Goal: Transaction & Acquisition: Purchase product/service

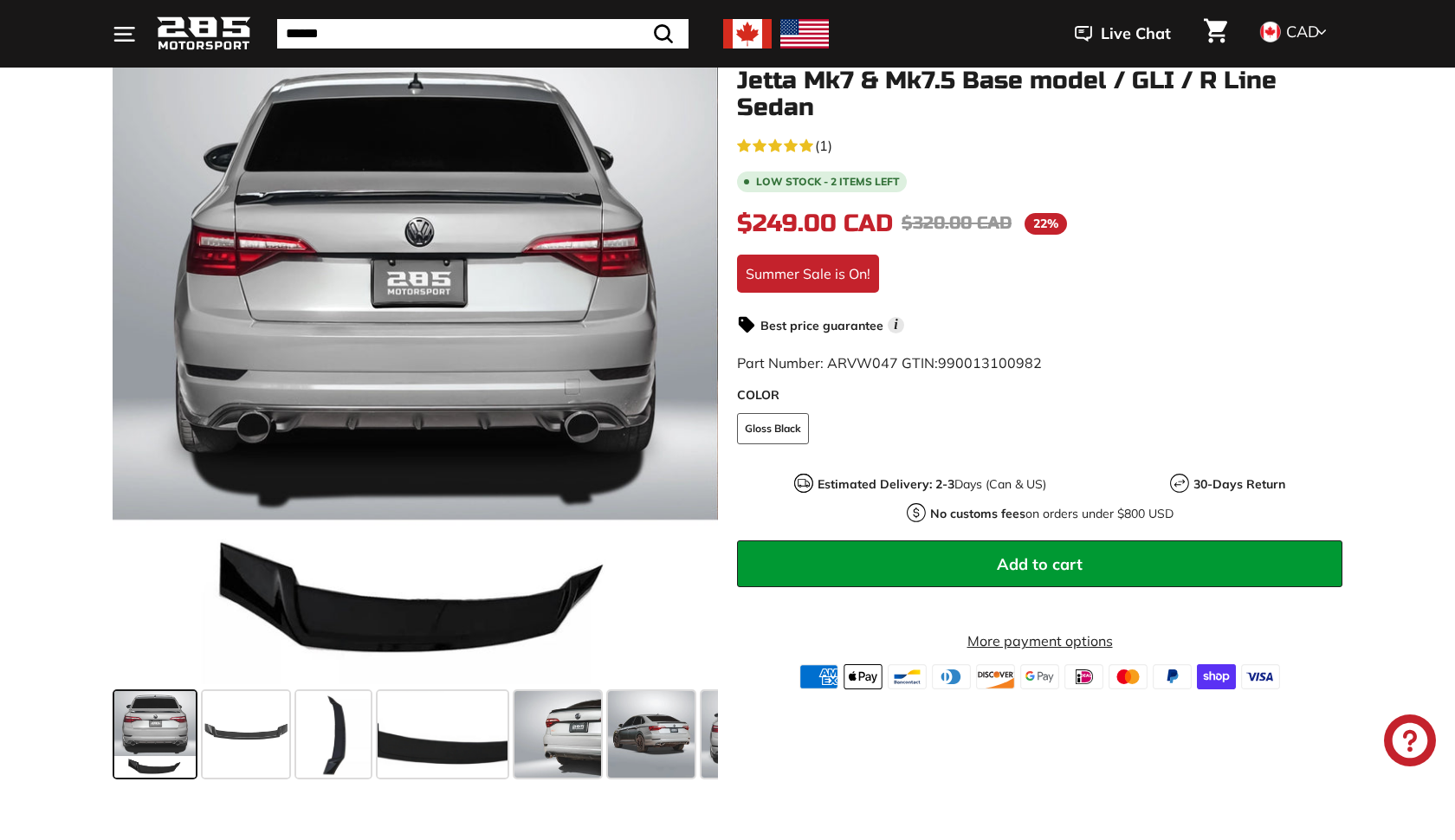
scroll to position [235, 0]
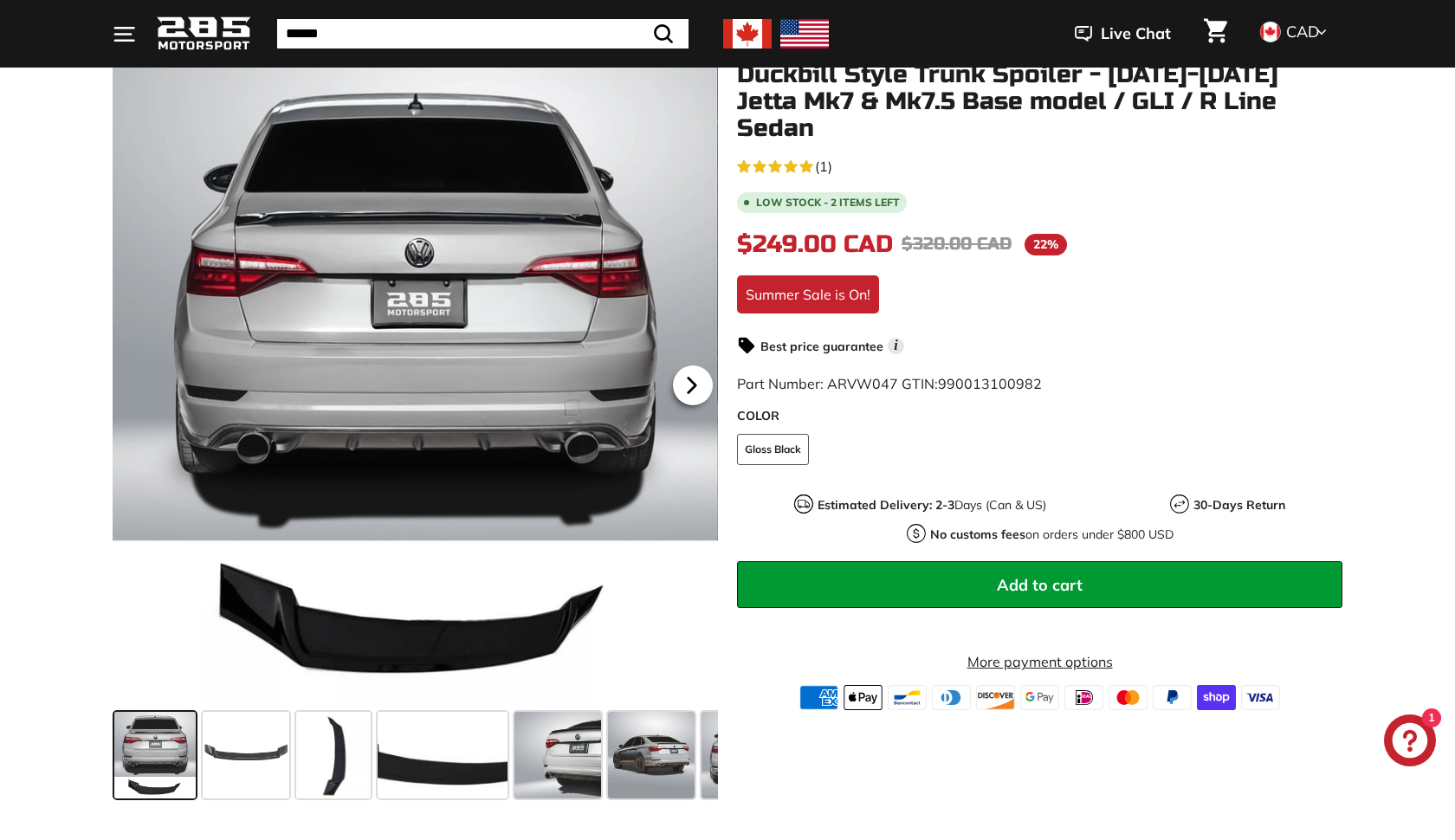
click at [697, 377] on icon at bounding box center [692, 386] width 40 height 40
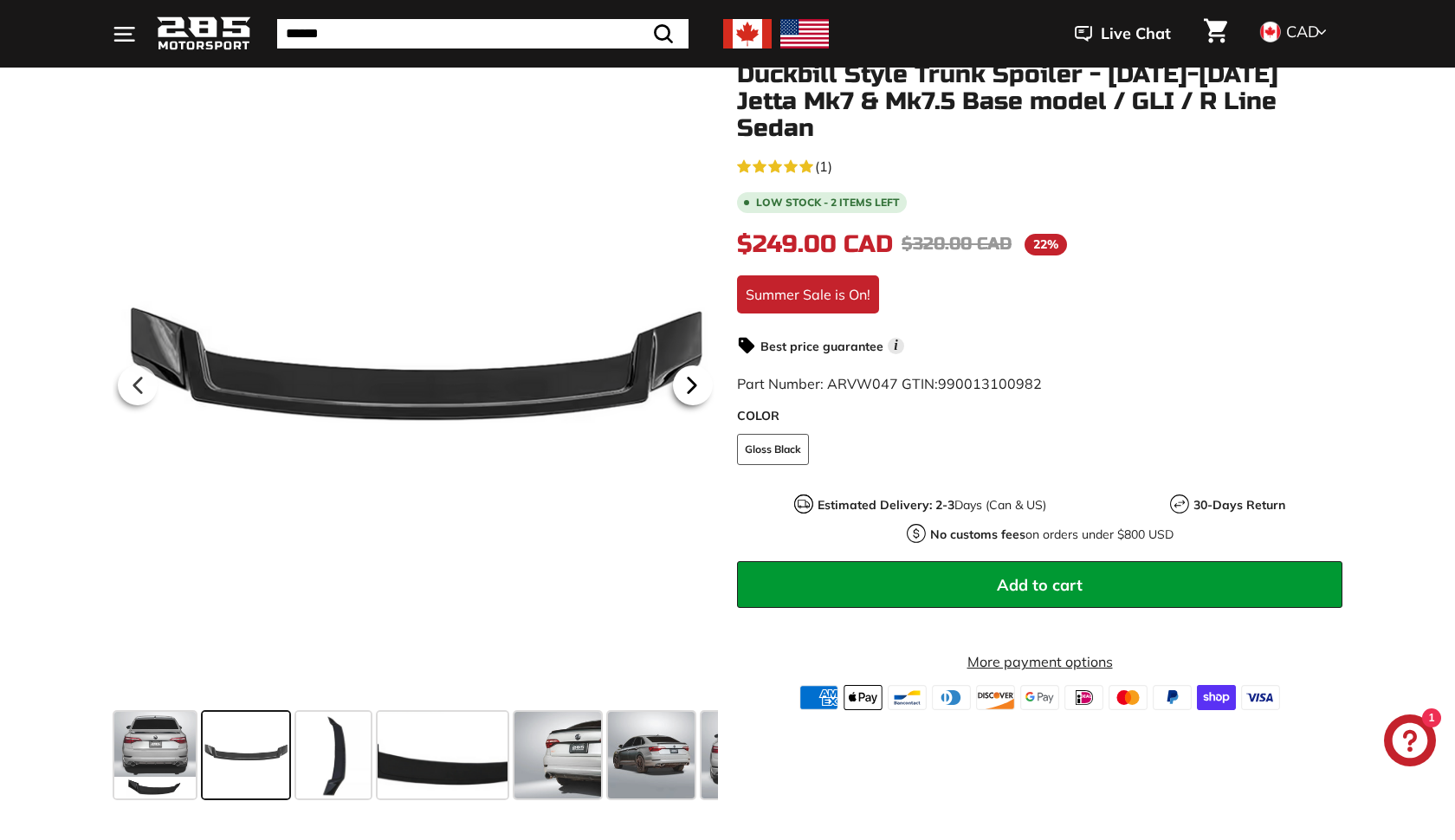
click at [697, 377] on icon at bounding box center [692, 386] width 40 height 40
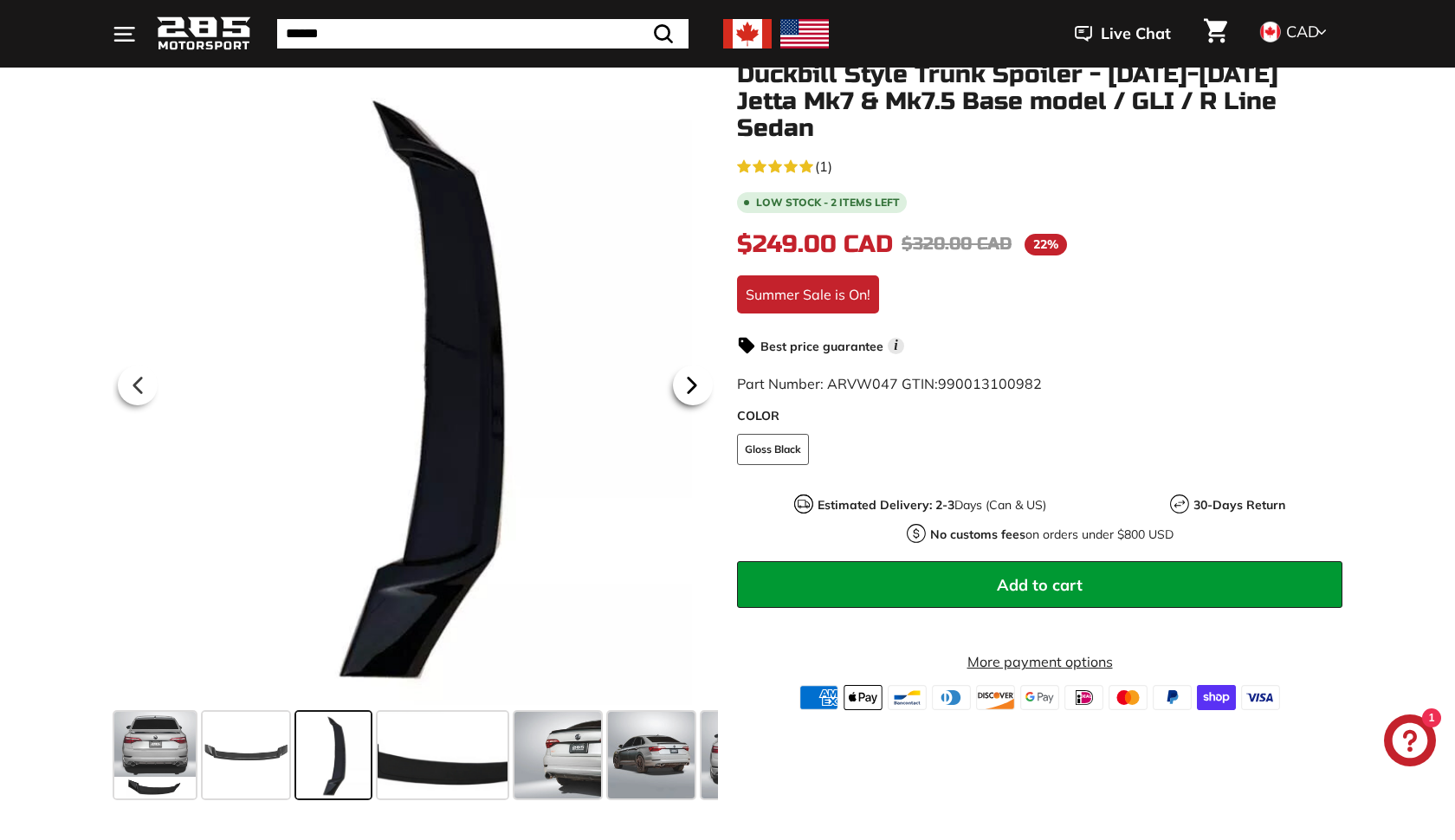
click at [697, 377] on icon at bounding box center [692, 386] width 40 height 40
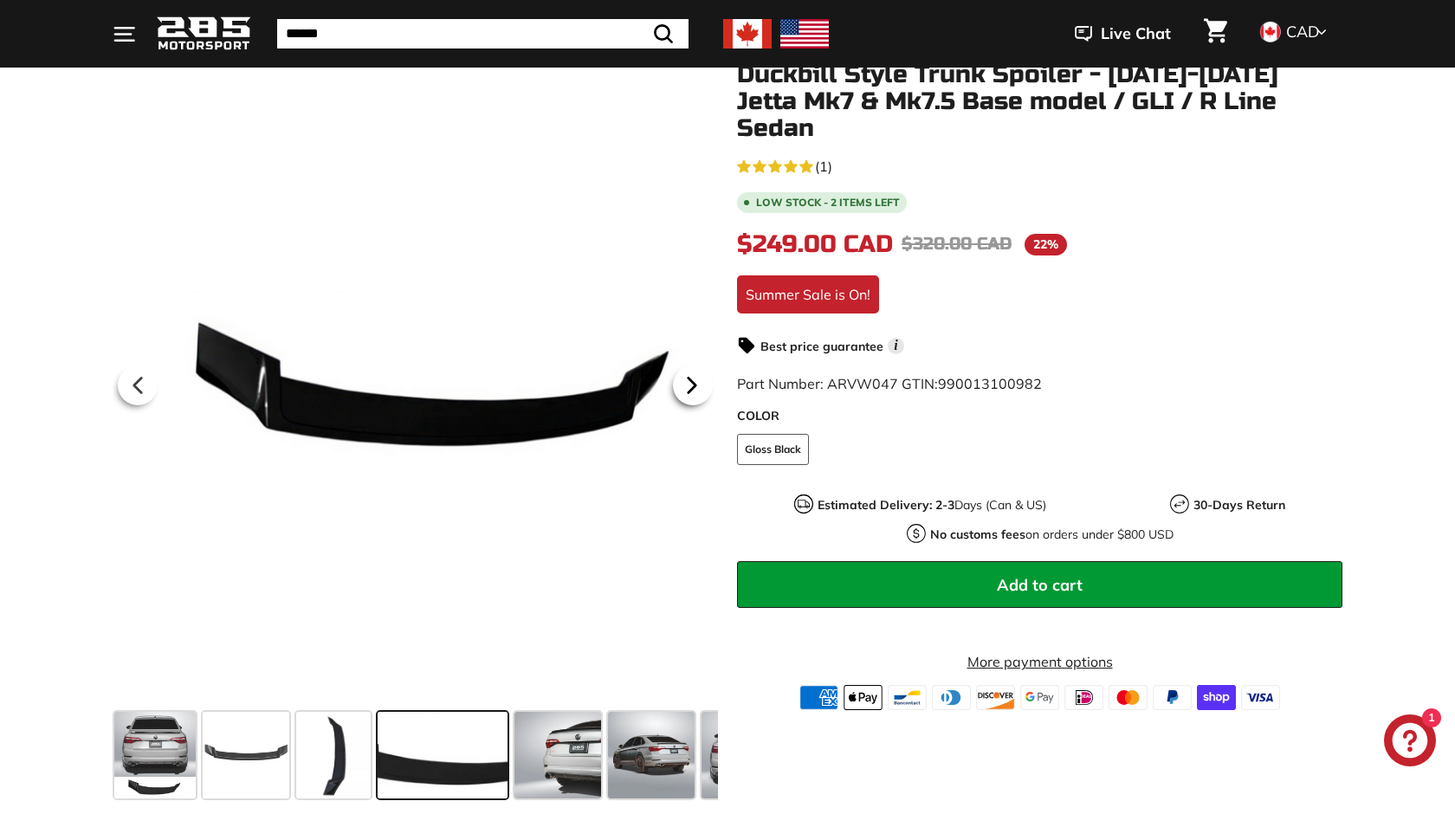
click at [697, 377] on icon at bounding box center [692, 386] width 40 height 40
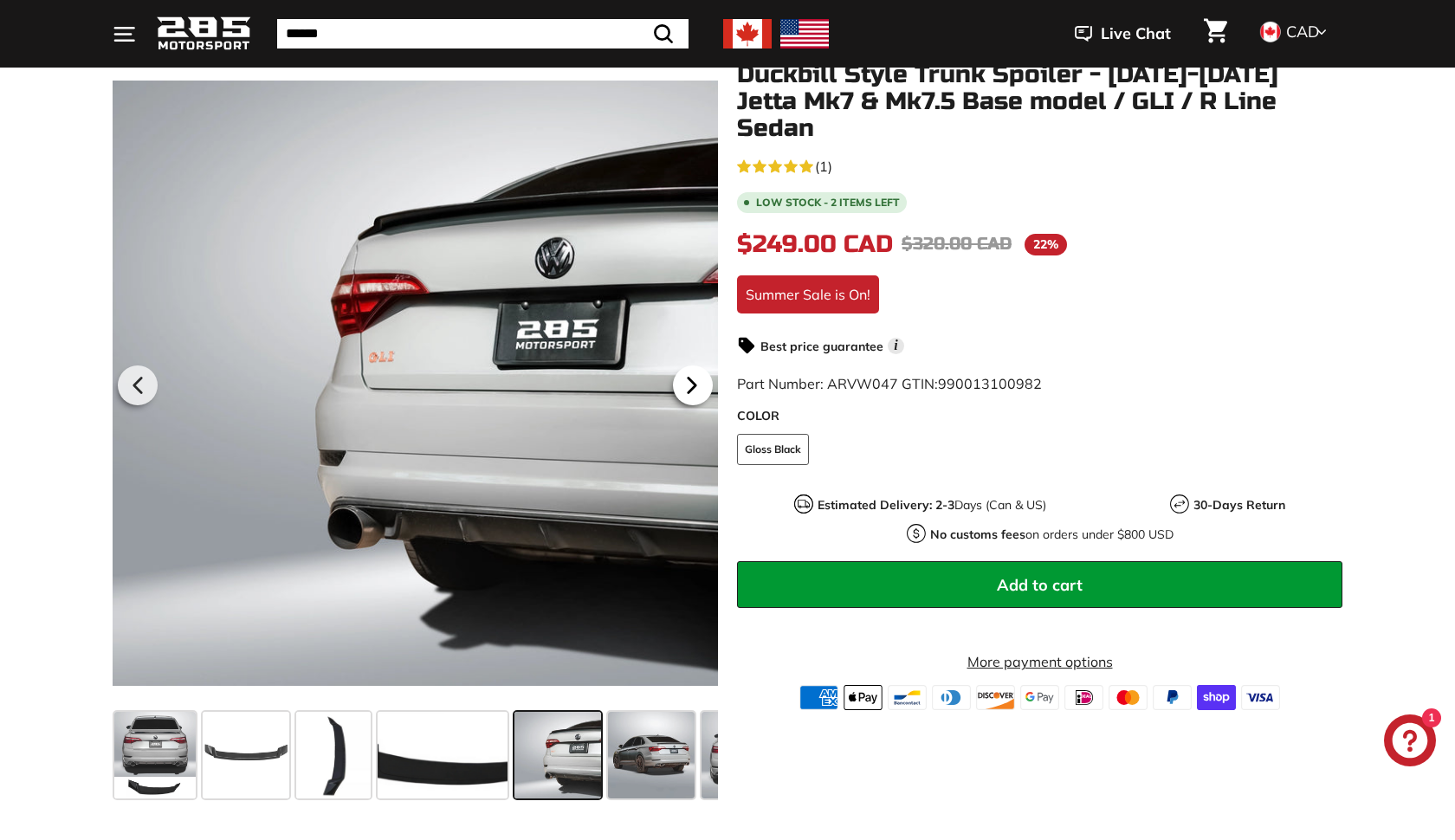
click at [697, 377] on icon at bounding box center [692, 386] width 40 height 40
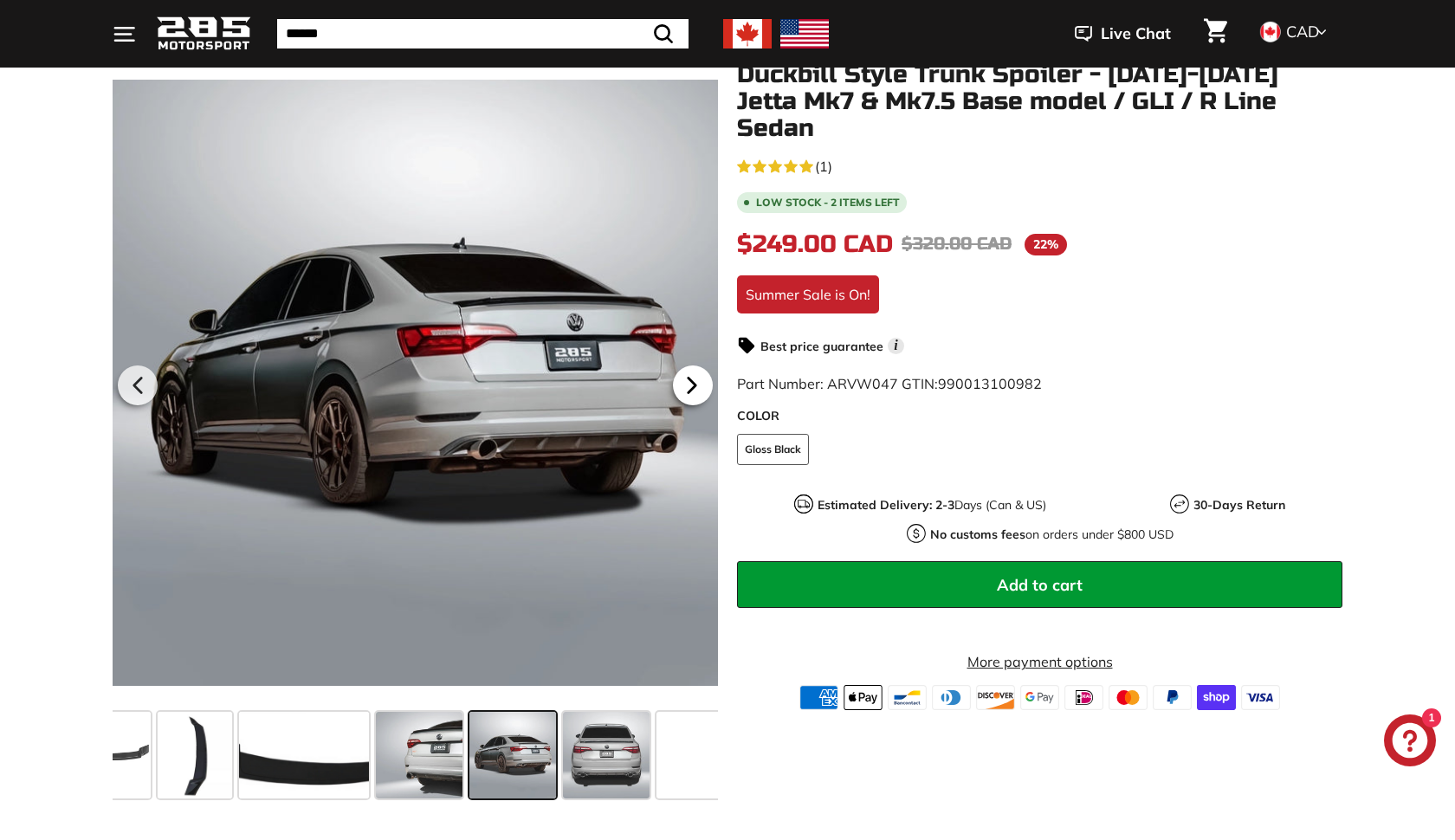
scroll to position [0, 167]
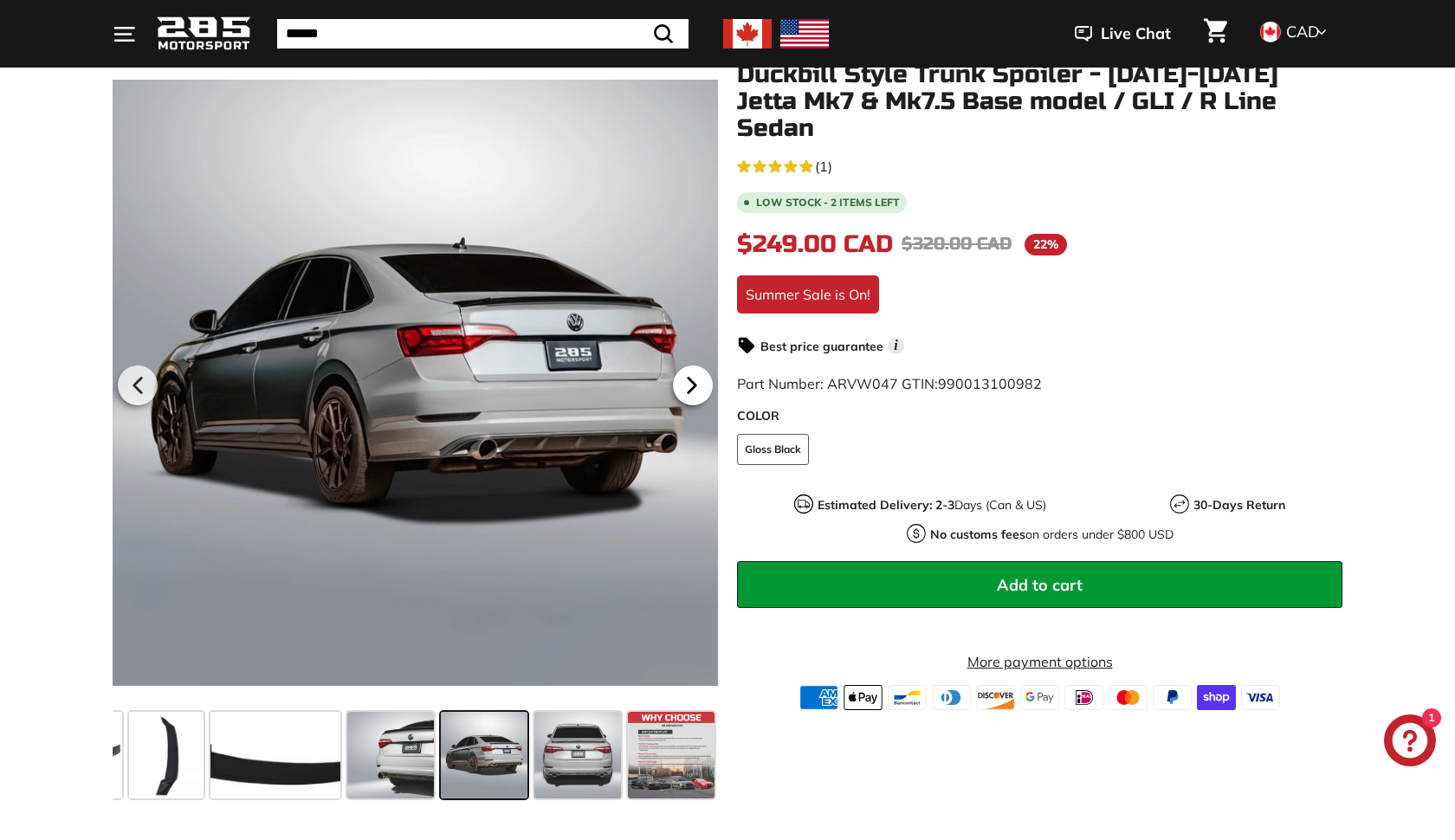
click at [697, 377] on icon at bounding box center [692, 386] width 40 height 40
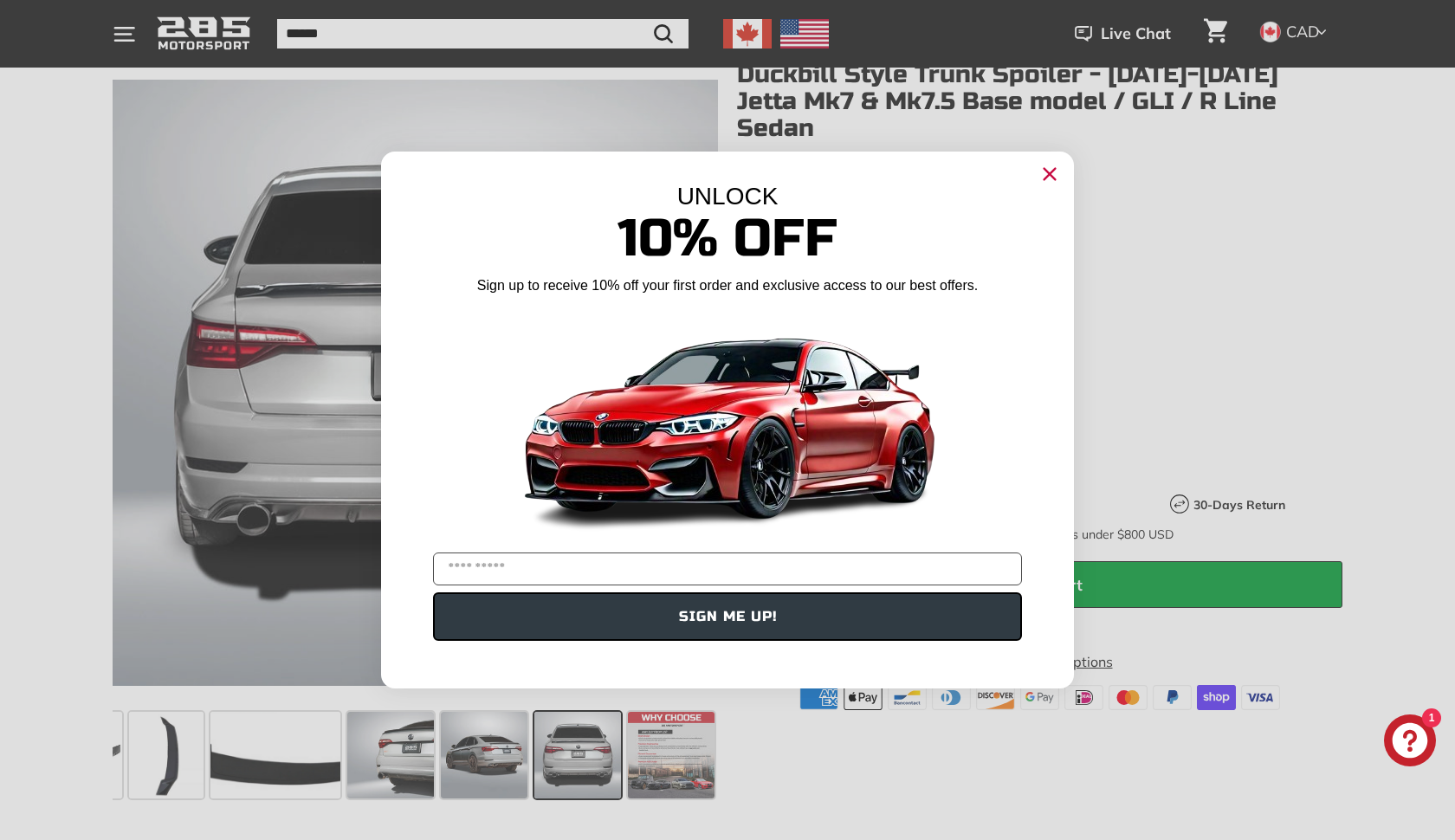
click at [1060, 175] on circle "Close dialog" at bounding box center [1050, 174] width 26 height 26
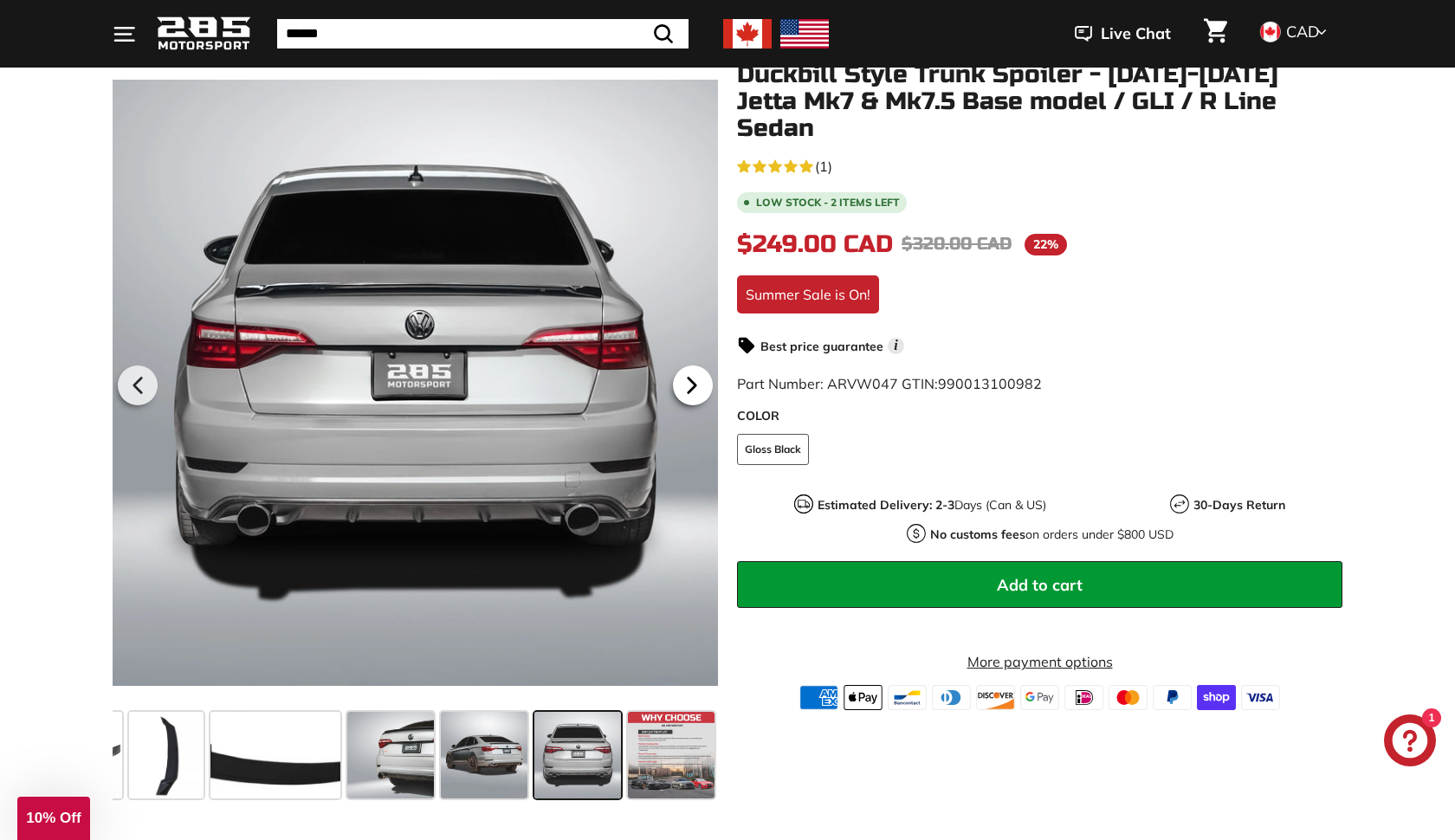
click at [677, 389] on icon at bounding box center [692, 386] width 40 height 40
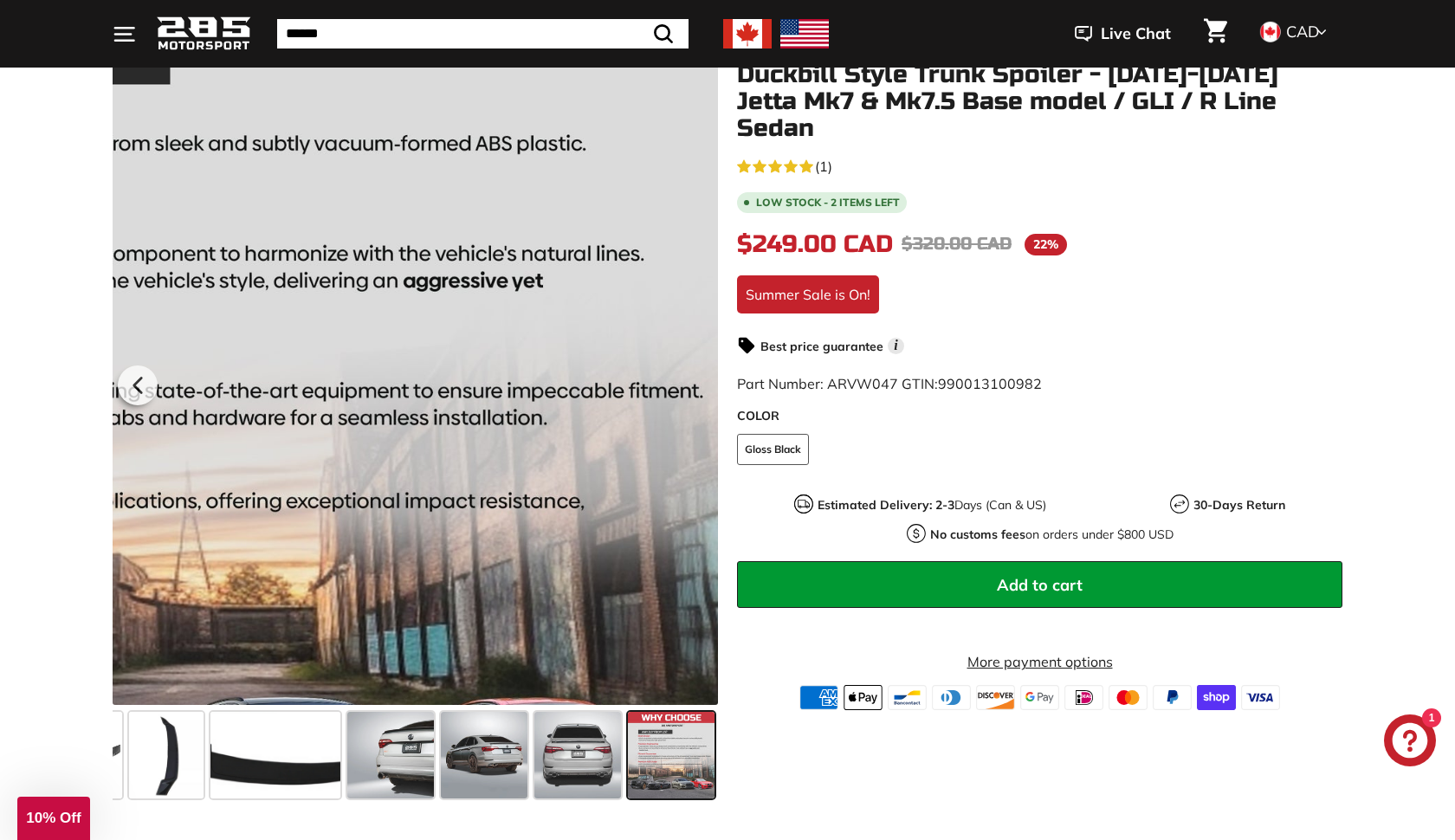
click at [677, 389] on div at bounding box center [415, 383] width 606 height 644
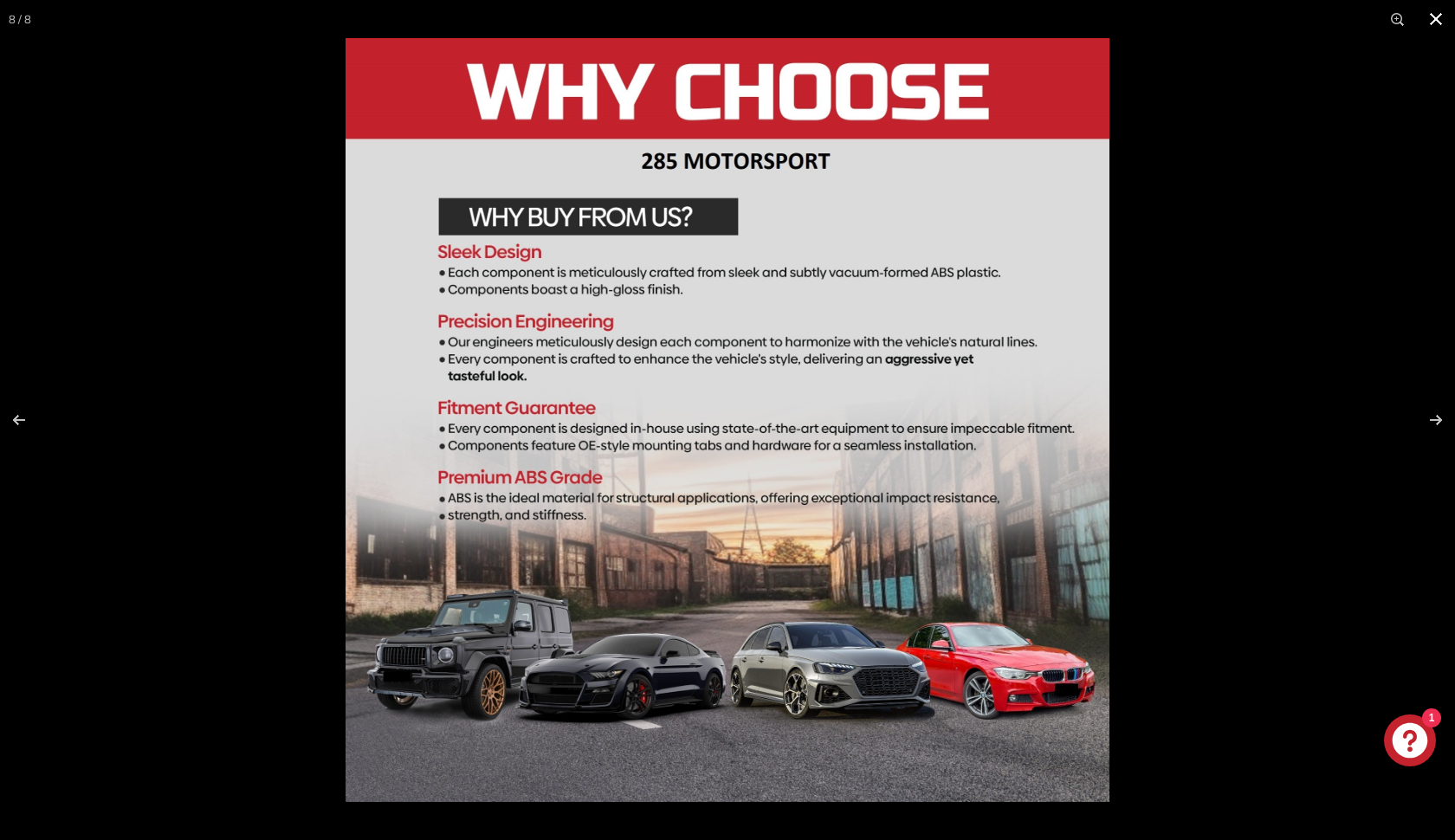
click at [1442, 24] on button at bounding box center [1436, 19] width 38 height 38
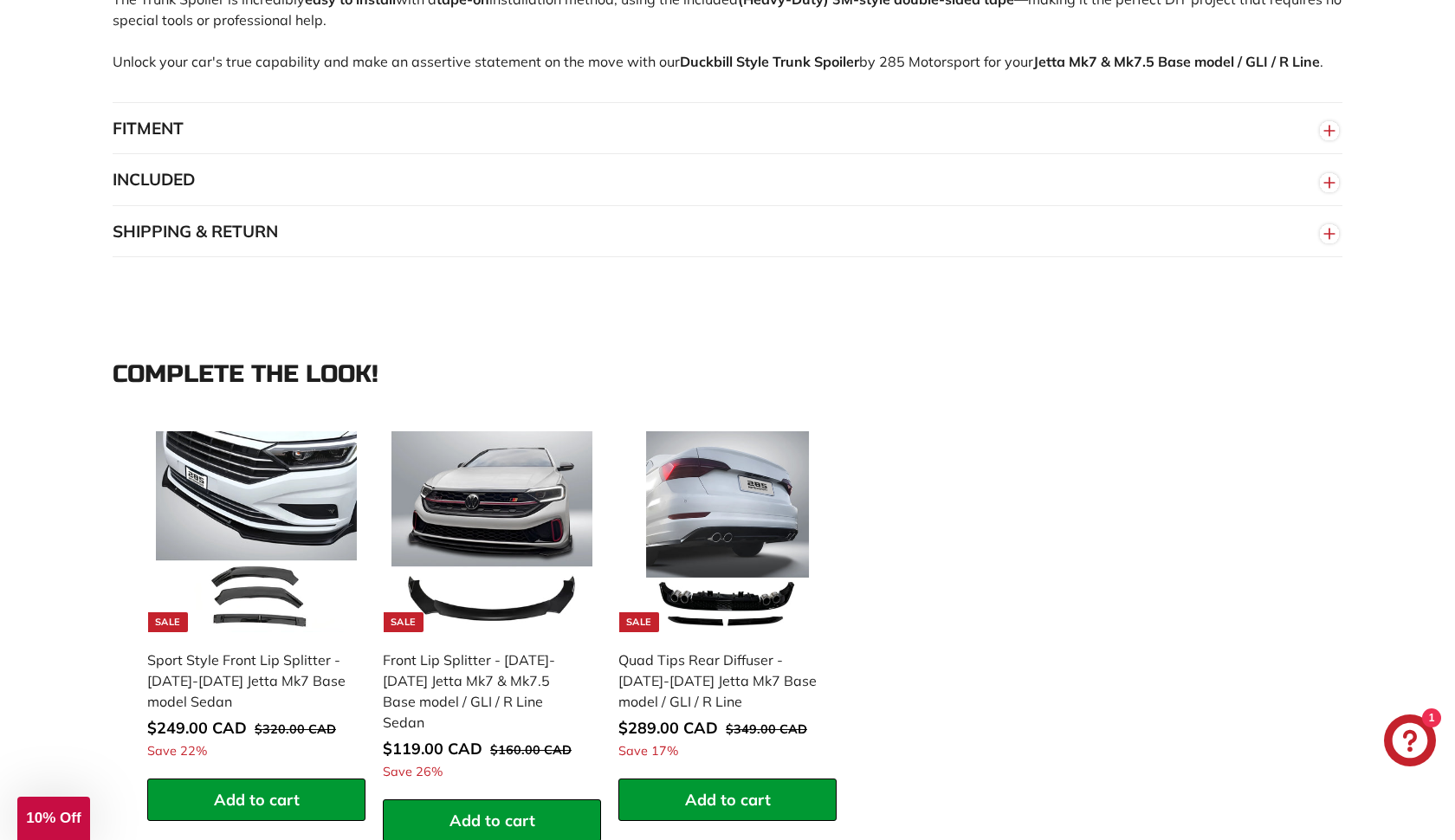
scroll to position [1368, 0]
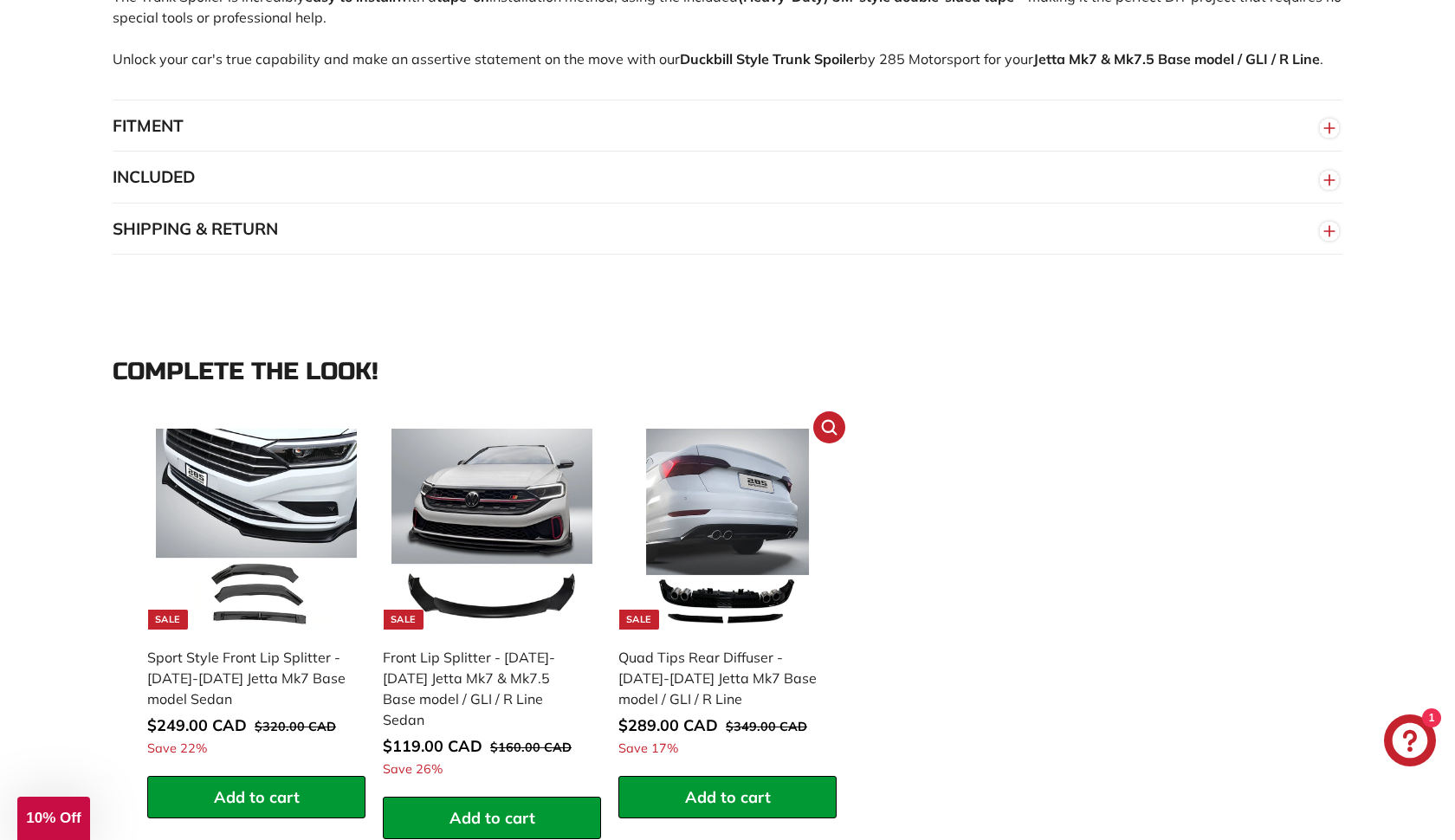
click at [716, 527] on img at bounding box center [728, 528] width 201 height 201
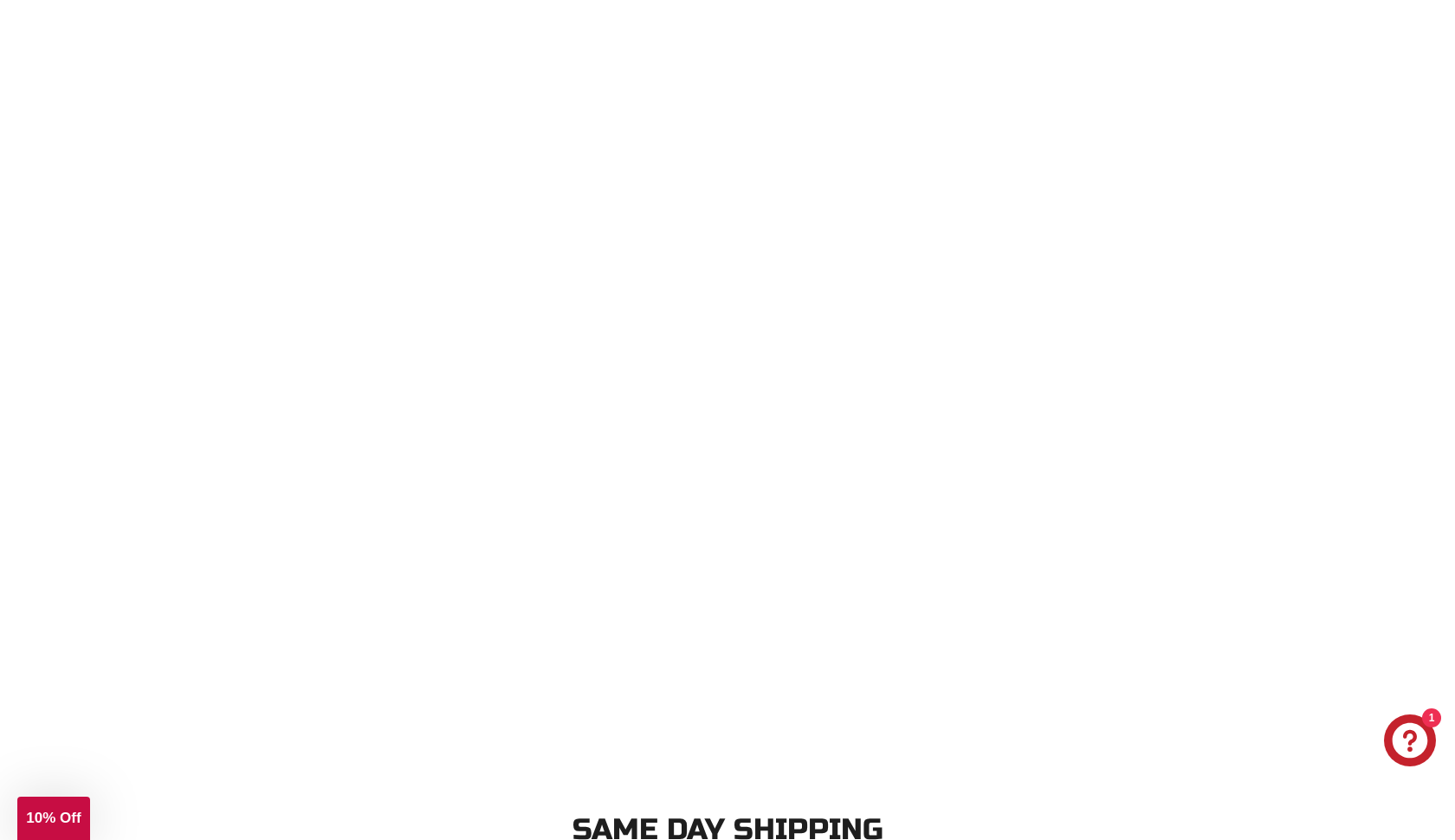
scroll to position [2645, 0]
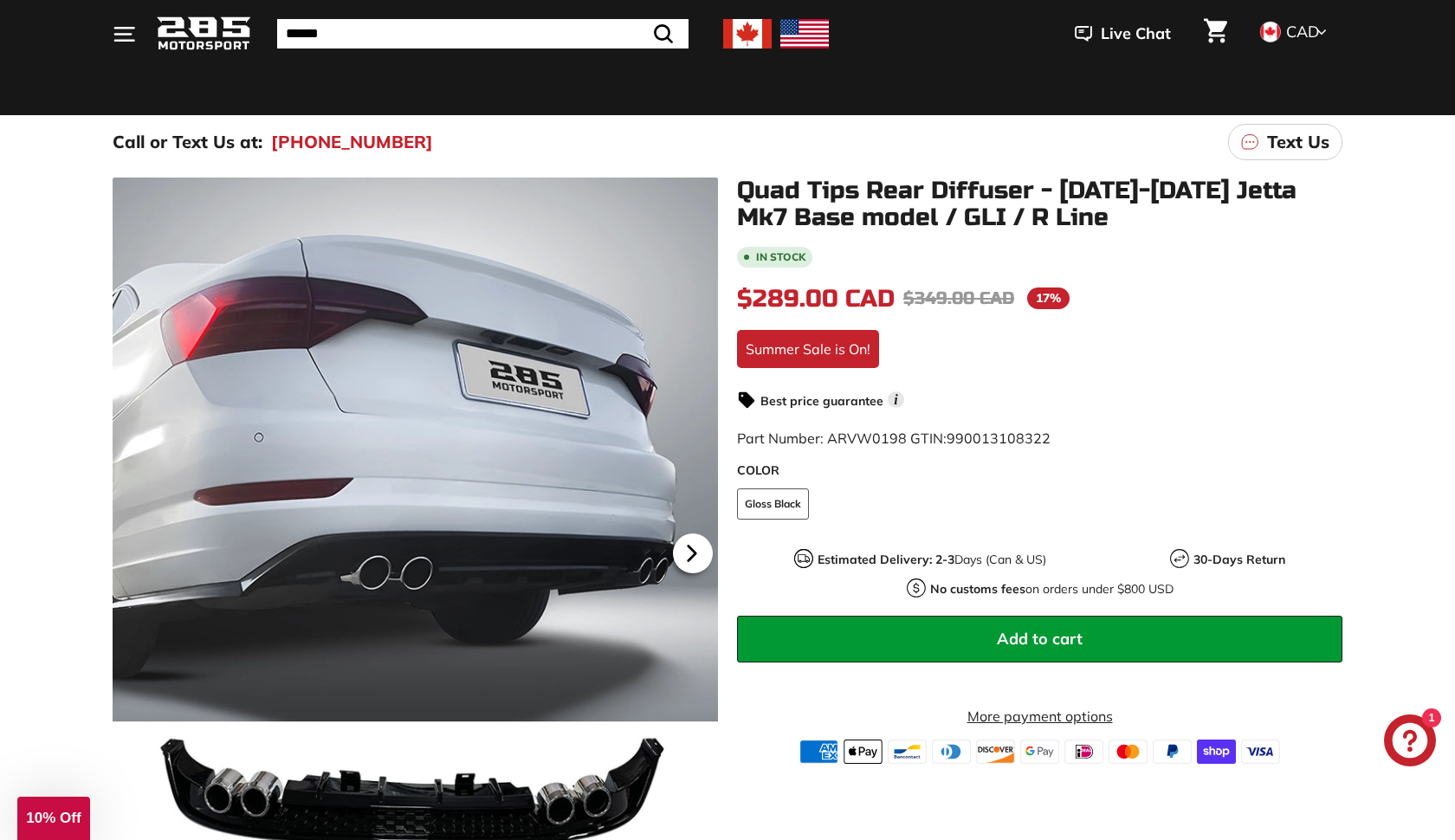
scroll to position [121, 0]
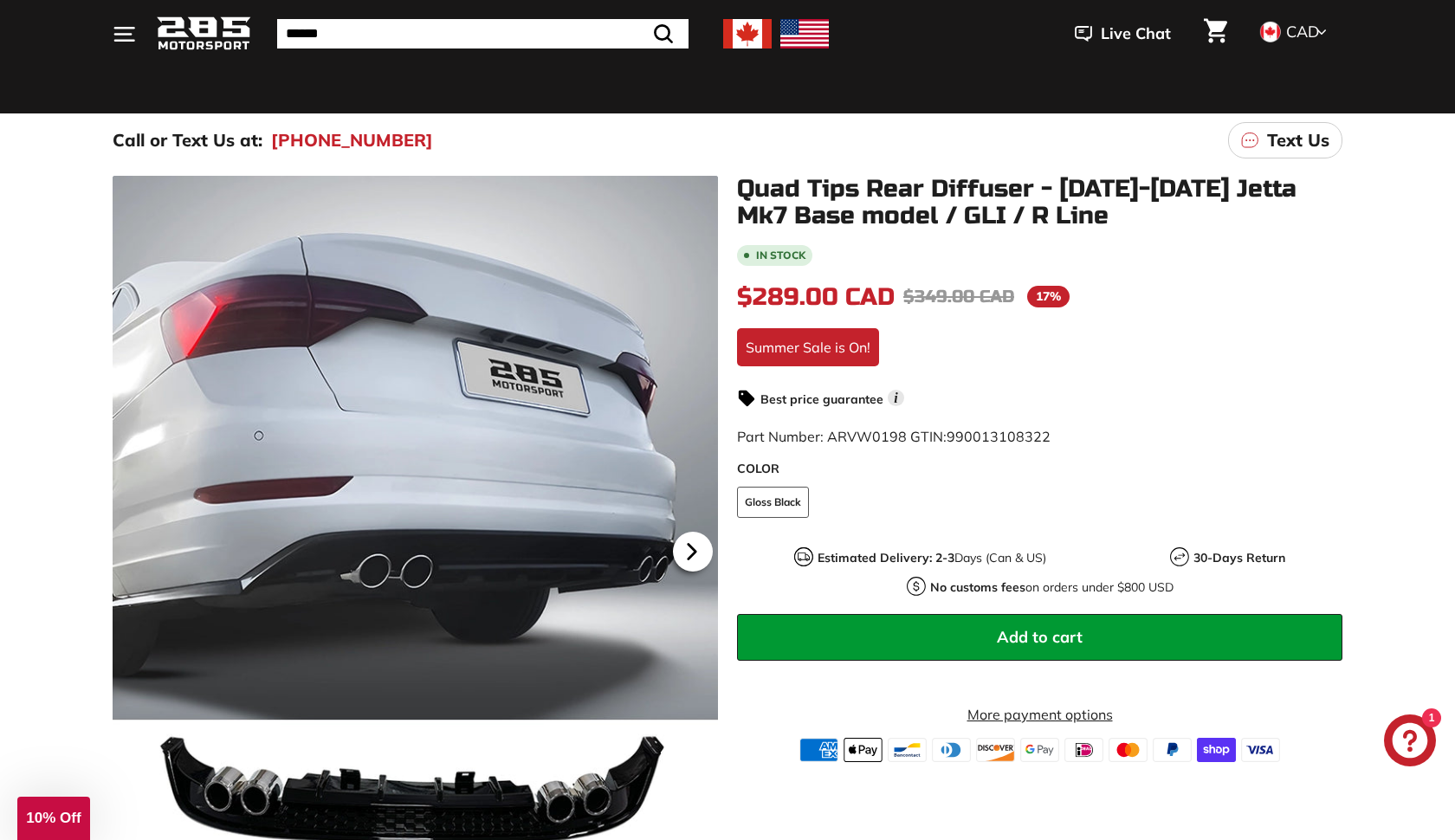
click at [688, 547] on icon at bounding box center [692, 552] width 7 height 15
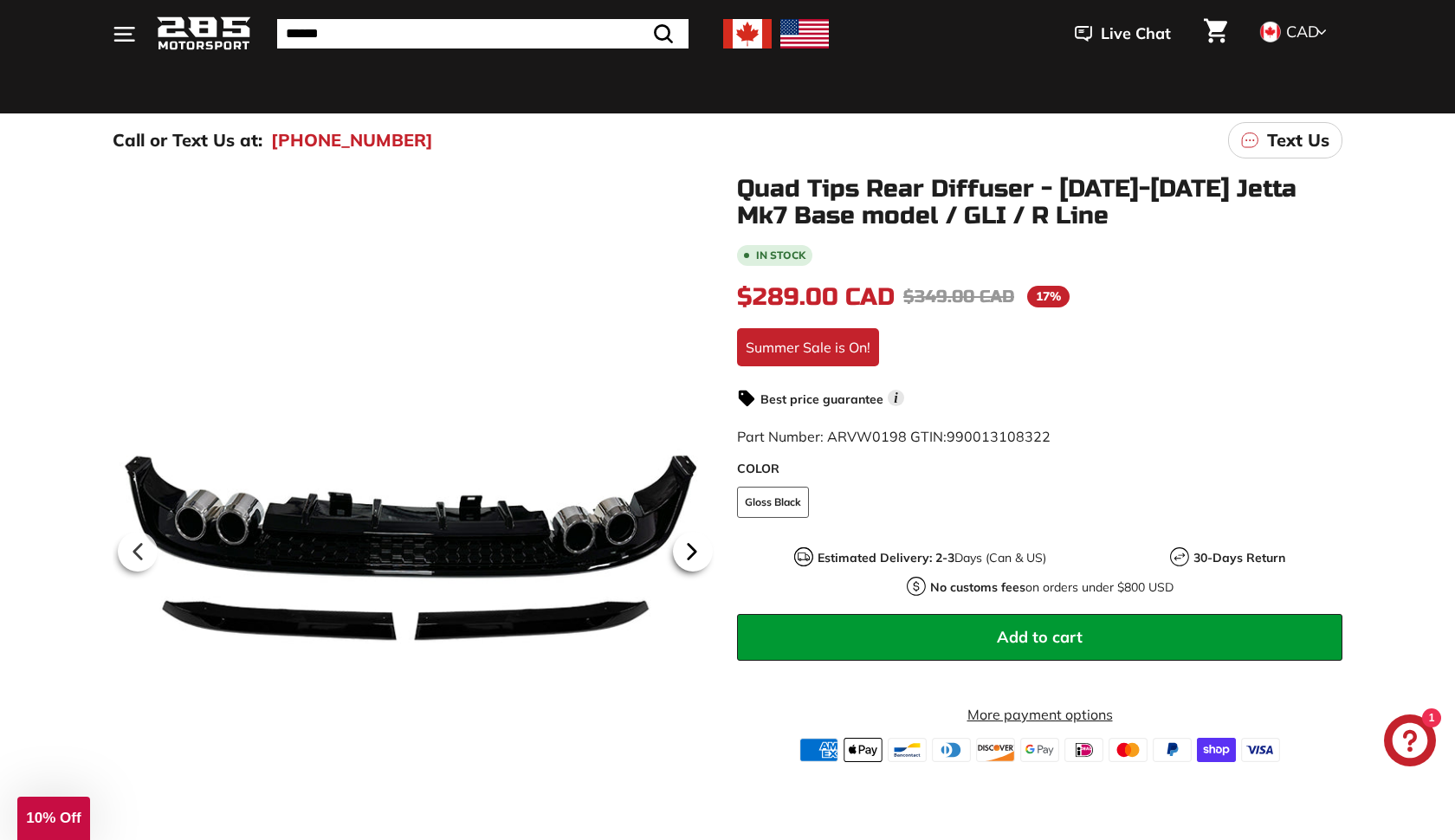
click at [688, 547] on icon at bounding box center [692, 552] width 7 height 15
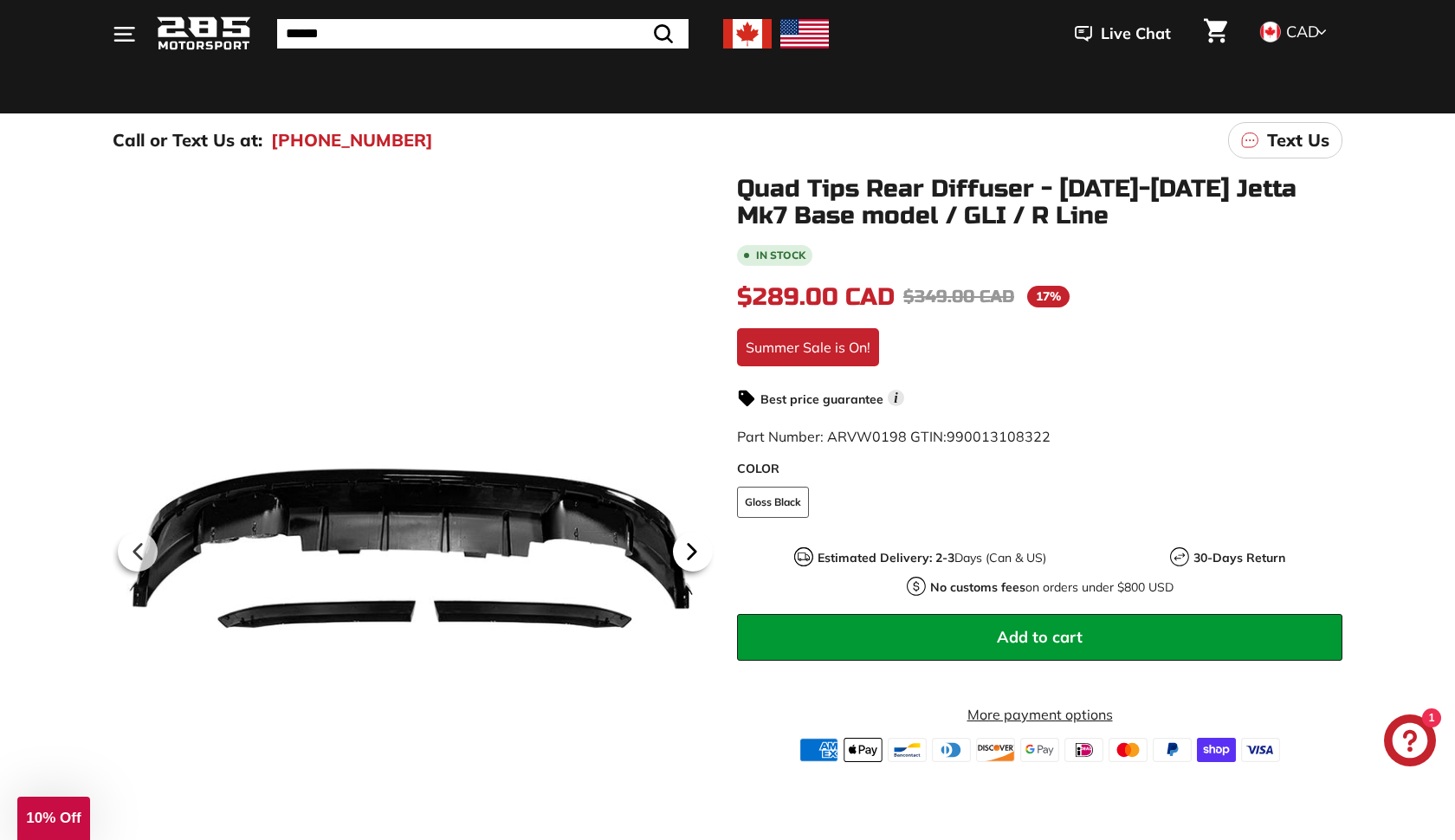
click at [688, 547] on icon at bounding box center [692, 552] width 7 height 15
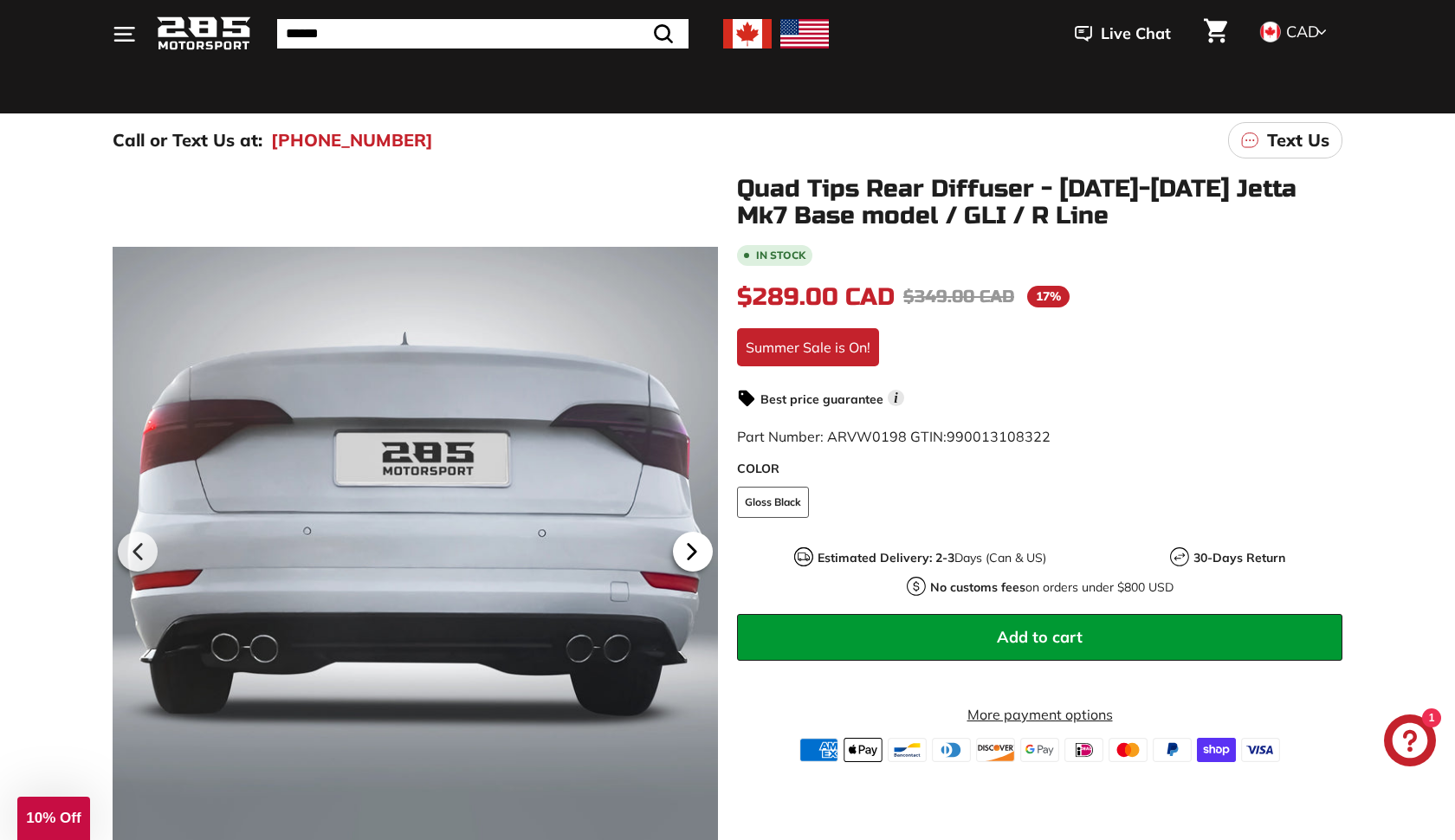
click at [688, 547] on icon at bounding box center [692, 552] width 7 height 15
